Goal: Task Accomplishment & Management: Complete application form

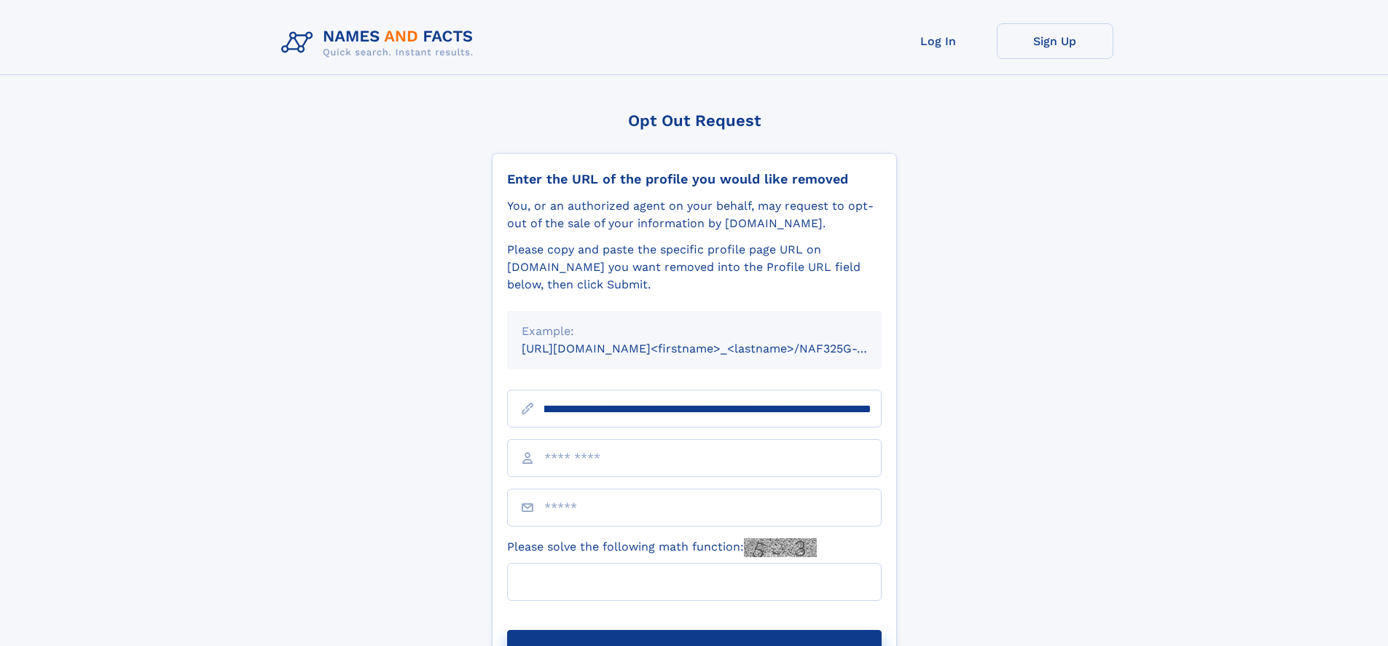
scroll to position [0, 186]
type input "**********"
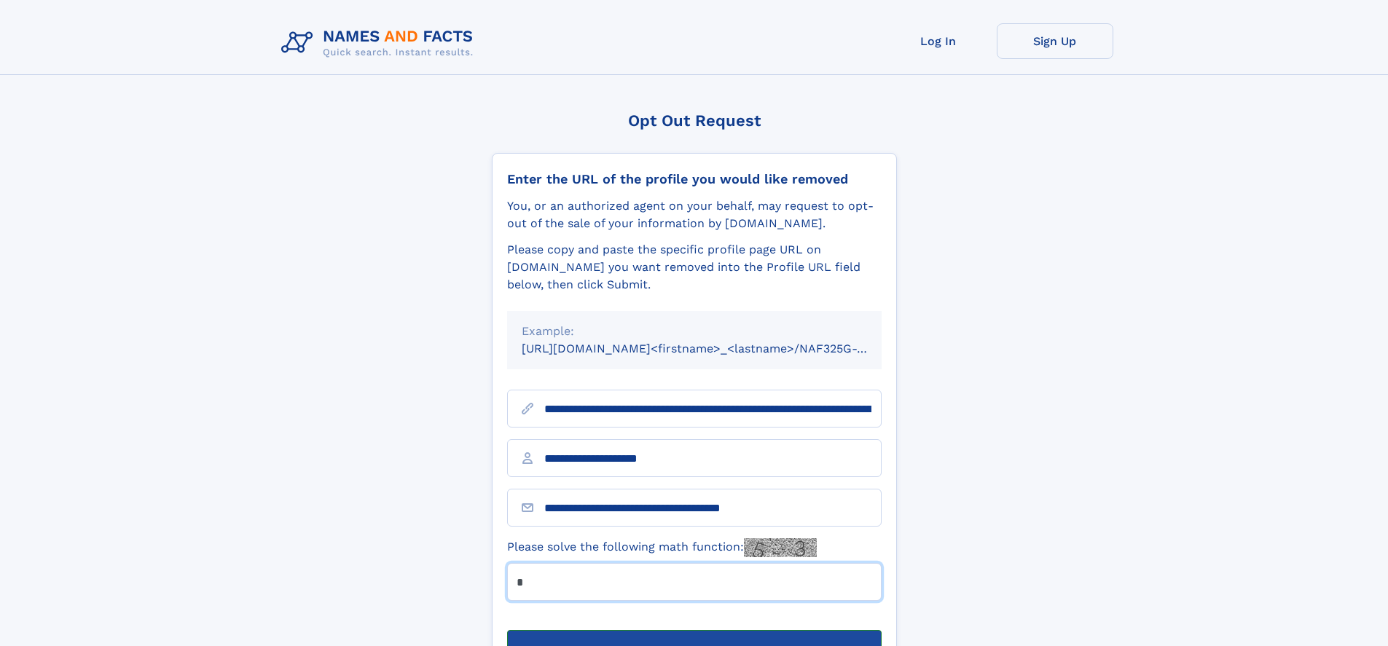
type input "*"
click at [694, 630] on button "Submit Opt Out Request" at bounding box center [694, 653] width 375 height 47
